Goal: Task Accomplishment & Management: Use online tool/utility

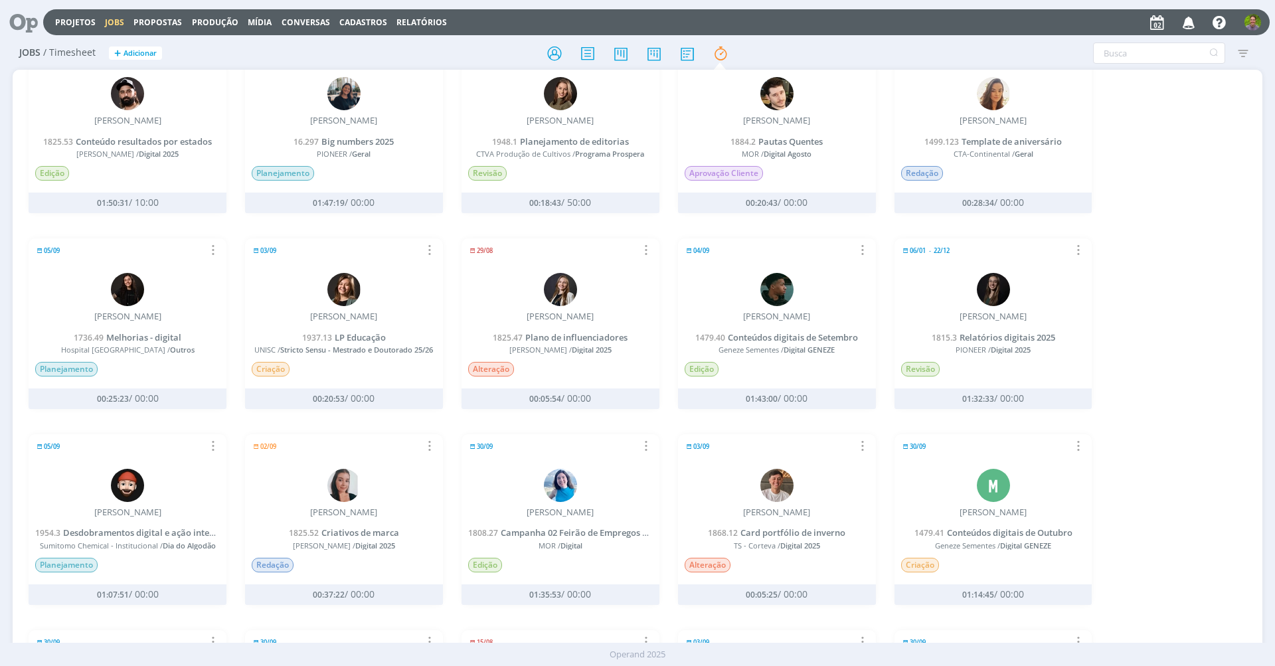
scroll to position [148, 0]
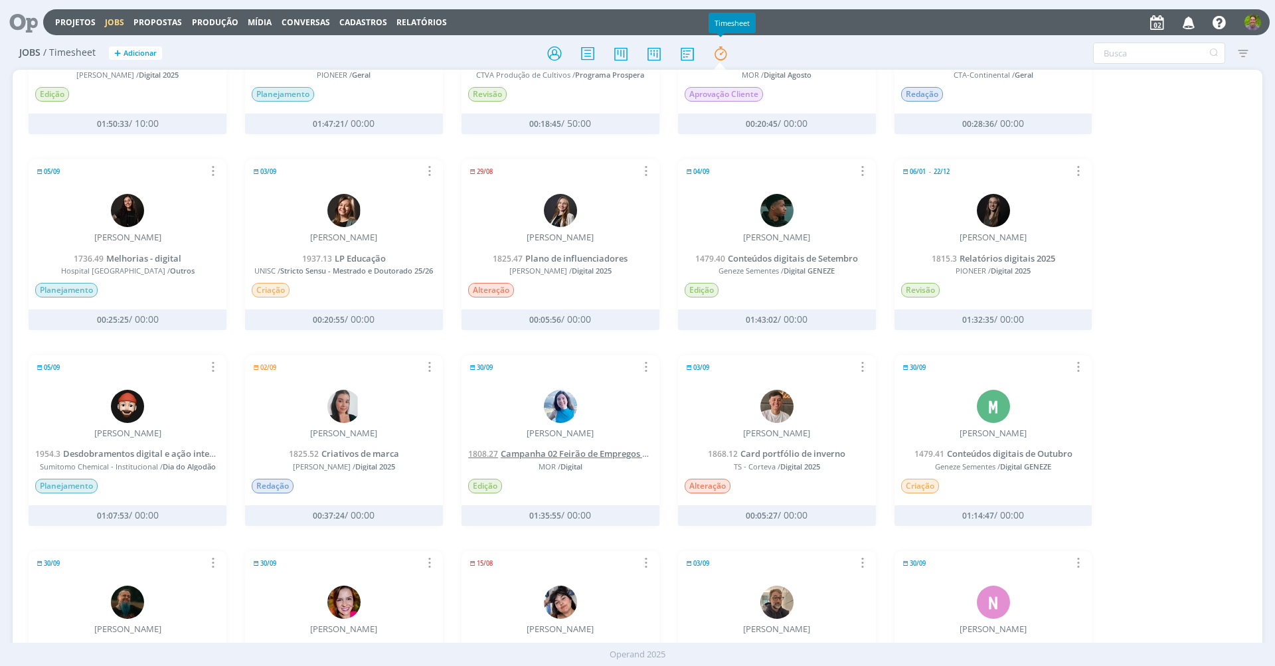
click at [568, 448] on span "Campanha 02 Feirão de Empregos Mor" at bounding box center [580, 454] width 159 height 12
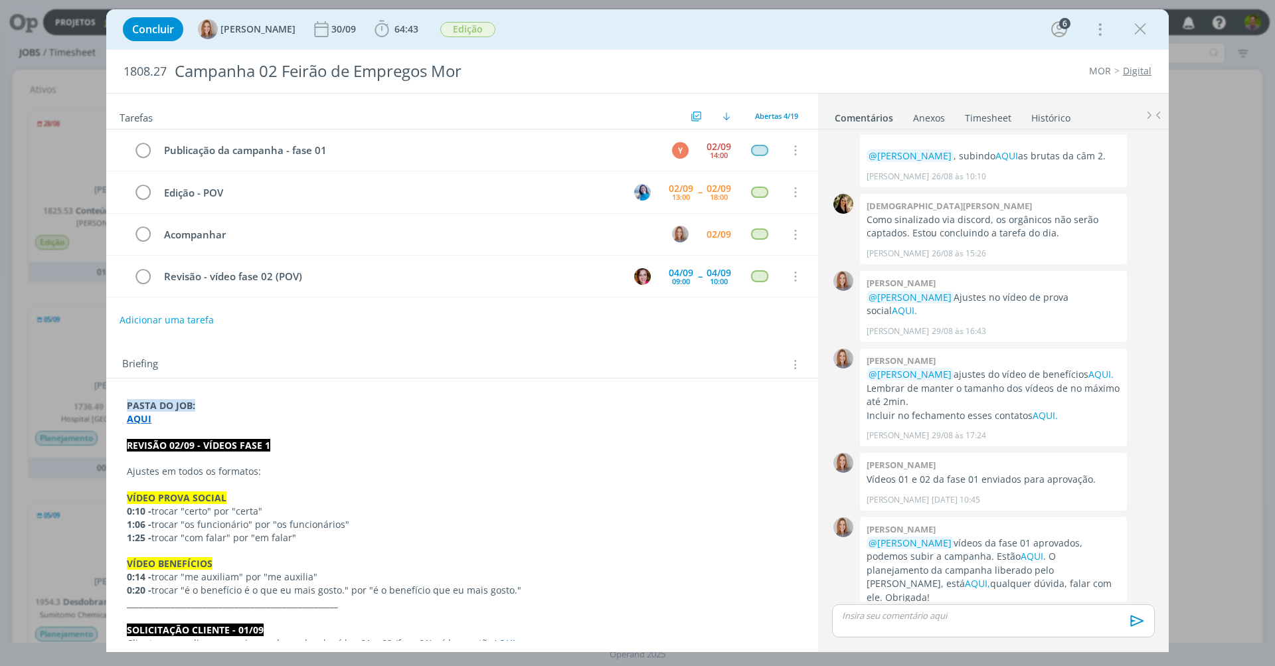
click at [492, 331] on div "Tarefas Usar Job de template Criar template a partir deste job Visualizar Templ…" at bounding box center [462, 367] width 712 height 547
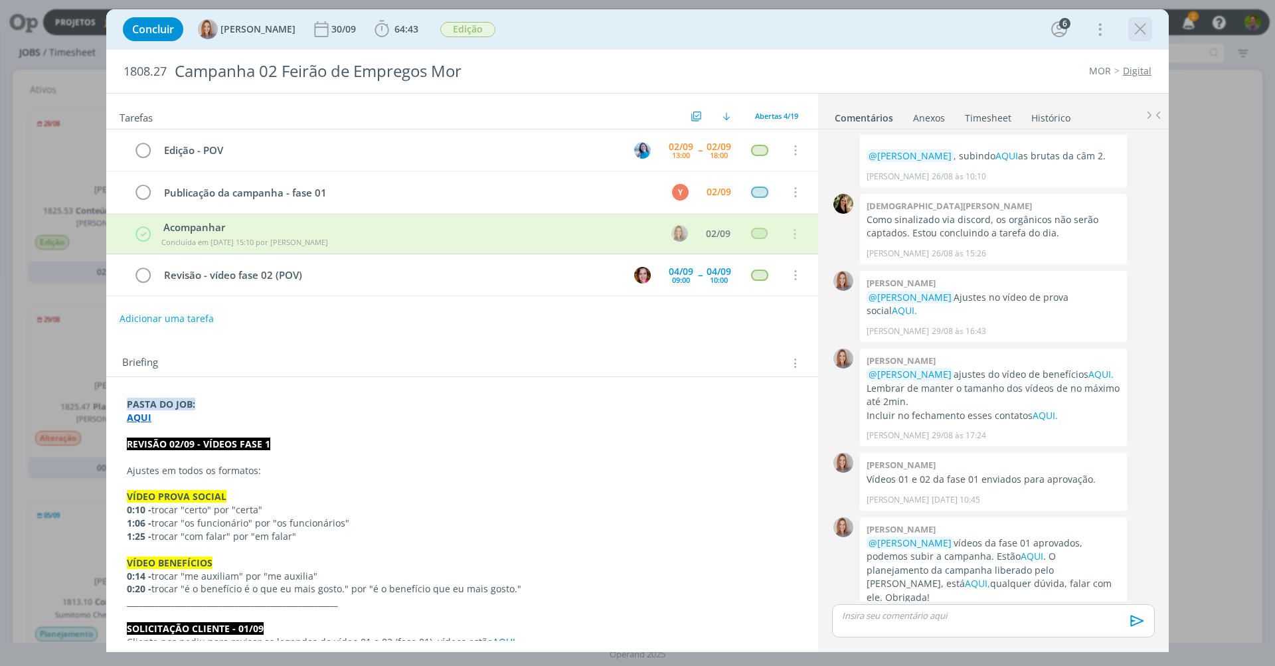
click at [1130, 27] on div "dialog" at bounding box center [1140, 29] width 24 height 24
click at [1140, 29] on icon "dialog" at bounding box center [1140, 29] width 20 height 20
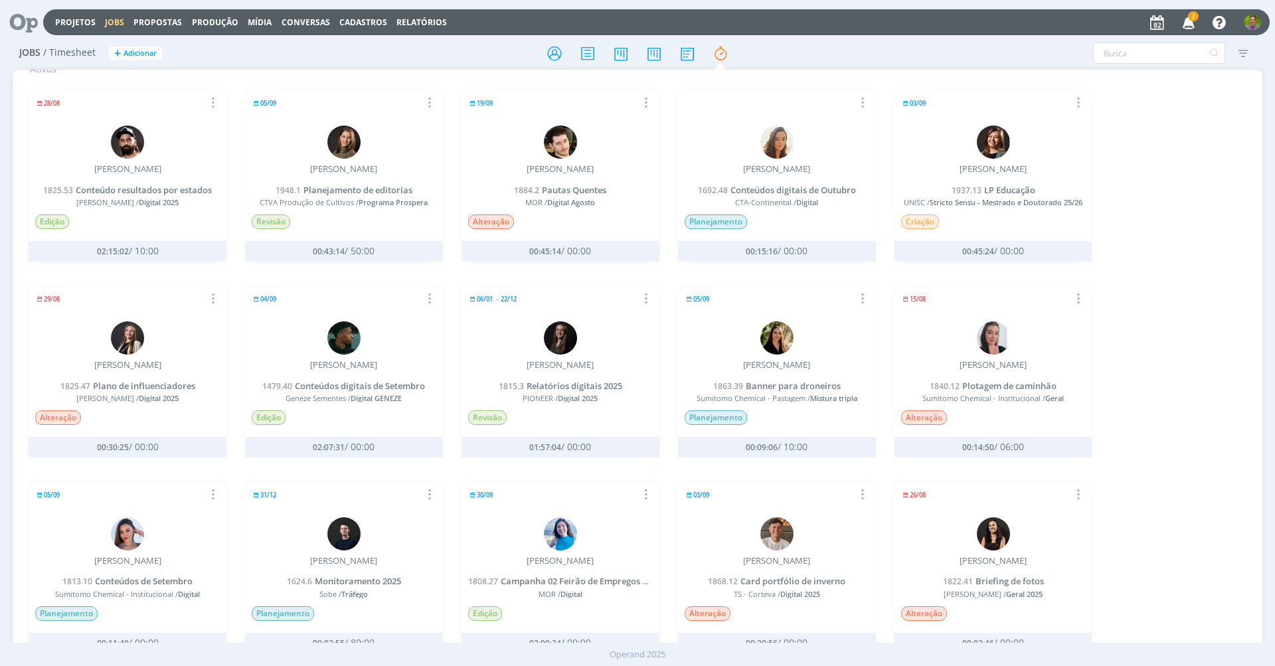
scroll to position [39, 0]
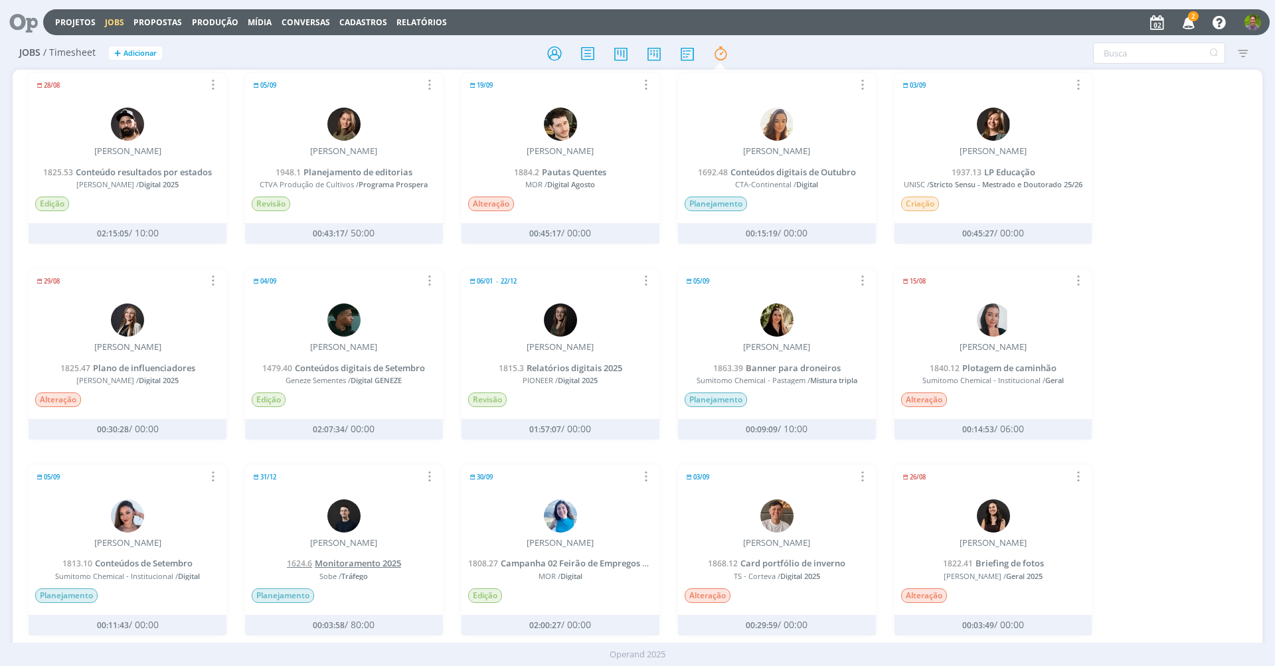
click at [362, 558] on span "Monitoramento 2025" at bounding box center [358, 563] width 86 height 12
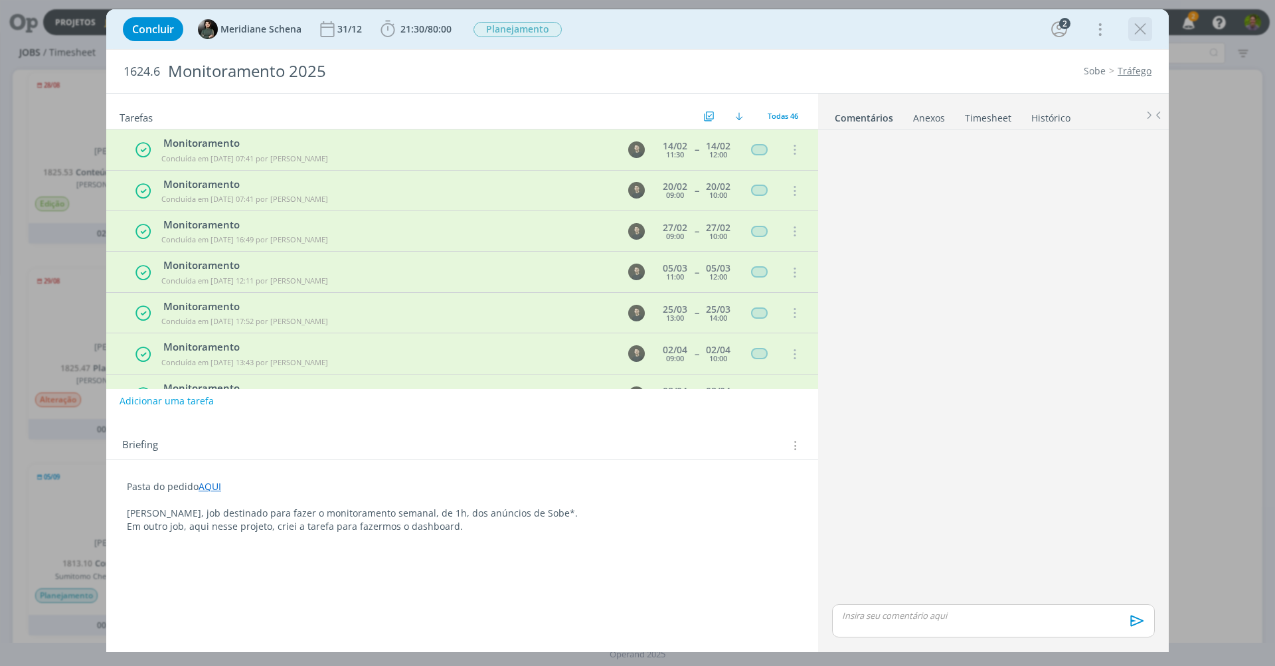
click at [1138, 29] on icon "dialog" at bounding box center [1140, 29] width 20 height 20
